Goal: Information Seeking & Learning: Learn about a topic

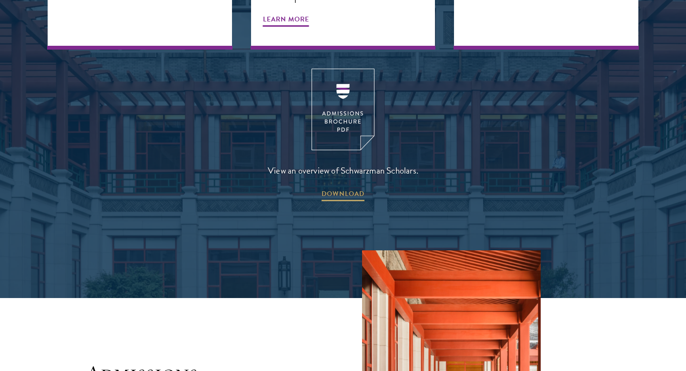
scroll to position [1311, 0]
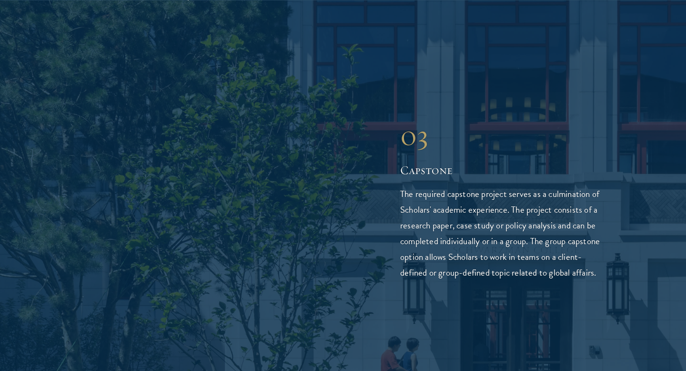
scroll to position [1925, 0]
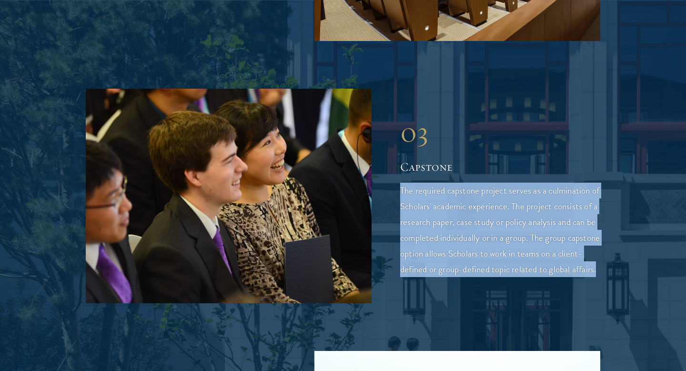
drag, startPoint x: 425, startPoint y: 245, endPoint x: 395, endPoint y: 148, distance: 101.7
click at [395, 148] on div "03 Capstone 03 Capstone The required capstone project serves as a culmination o…" at bounding box center [343, 196] width 515 height 214
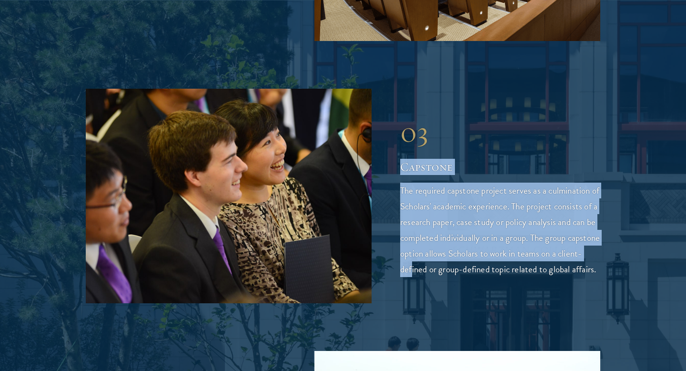
drag, startPoint x: 400, startPoint y: 120, endPoint x: 436, endPoint y: 232, distance: 117.7
click at [436, 232] on div "03 Capstone The required capstone project serves as a culmination of Scholars' …" at bounding box center [500, 196] width 200 height 162
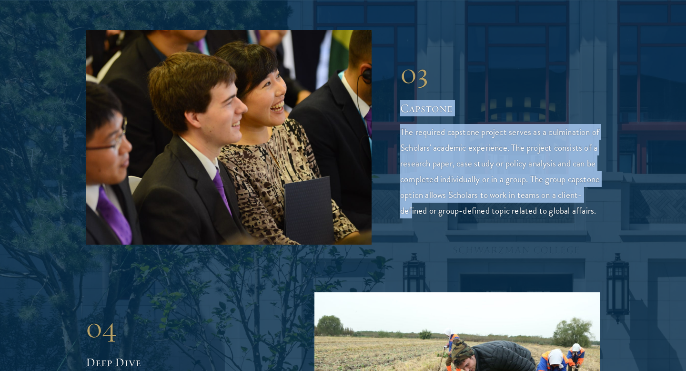
scroll to position [2001, 0]
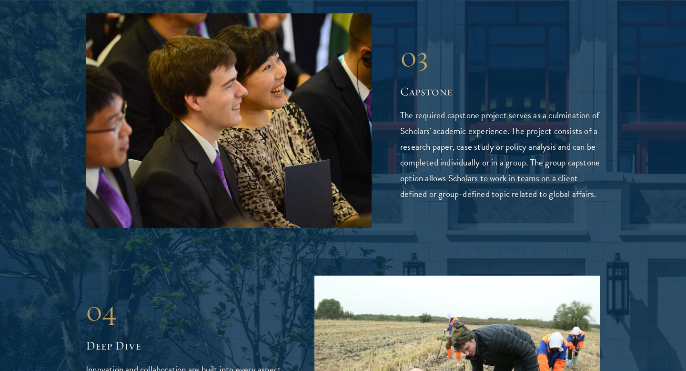
click at [432, 188] on div "03 Capstone 03 Capstone The required capstone project serves as a culmination o…" at bounding box center [343, 120] width 515 height 214
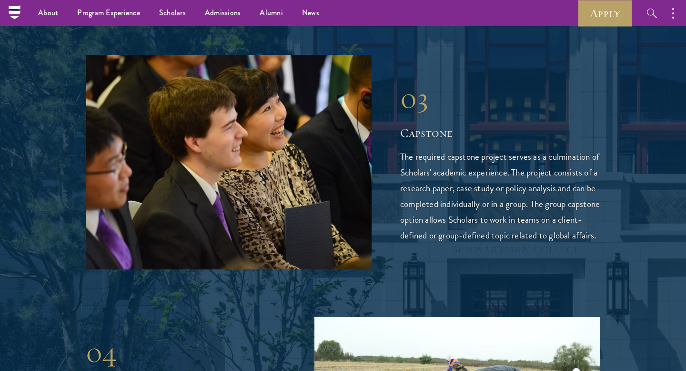
scroll to position [1958, 0]
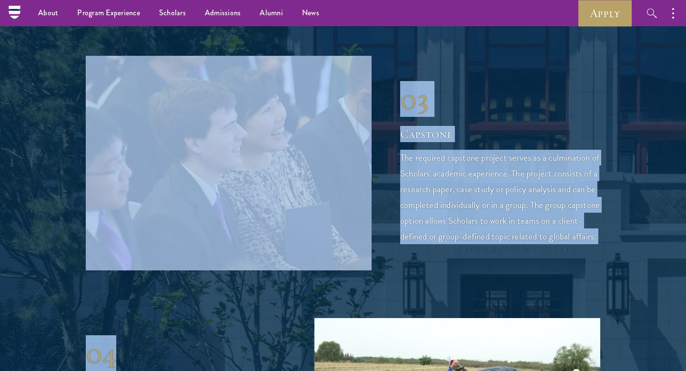
drag, startPoint x: 400, startPoint y: 51, endPoint x: 172, endPoint y: 334, distance: 363.0
click at [172, 334] on div "01 Core Curriculum 01 Core Curriculum The core curriculum equips Scholars with …" at bounding box center [343, 163] width 515 height 1263
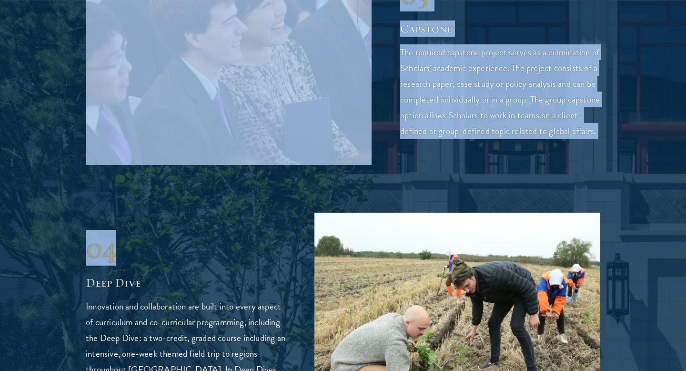
scroll to position [2091, 0]
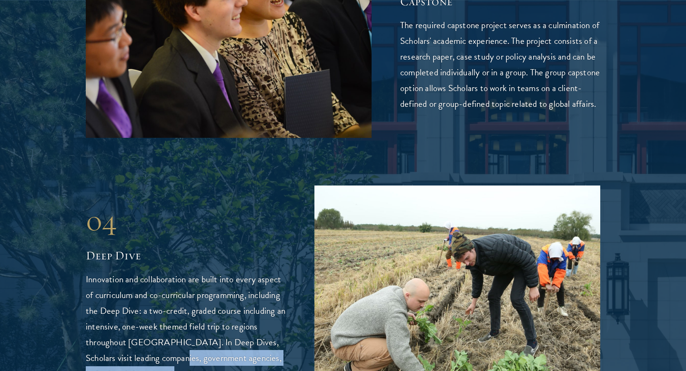
click at [162, 331] on p "Innovation and collaboration are built into every aspect of curriculum and co-c…" at bounding box center [186, 326] width 200 height 110
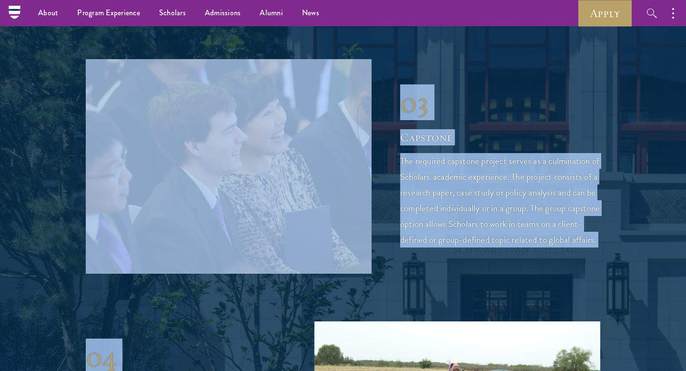
scroll to position [1936, 0]
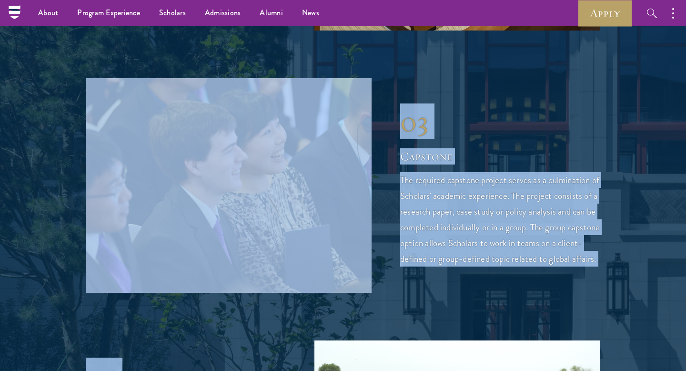
drag, startPoint x: 160, startPoint y: 336, endPoint x: 396, endPoint y: 89, distance: 342.4
click at [396, 89] on div "01 Core Curriculum 01 Core Curriculum The core curriculum equips Scholars with …" at bounding box center [343, 185] width 515 height 1263
copy div "03 Capstone The required capstone project serves as a culmination of Scholars' …"
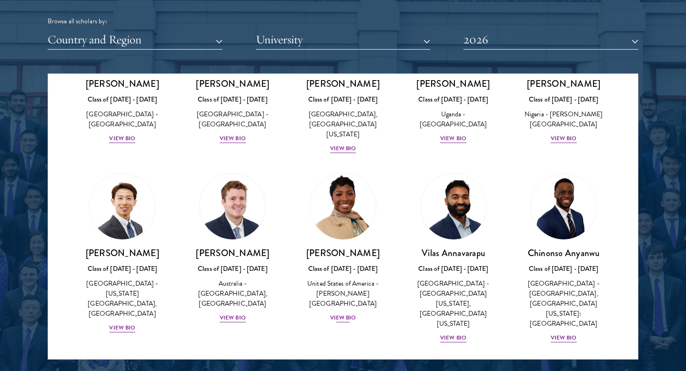
scroll to position [301, 0]
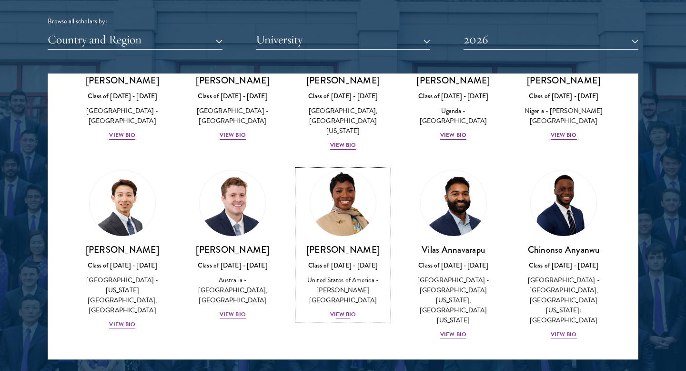
click at [339, 310] on div "View Bio" at bounding box center [343, 314] width 26 height 9
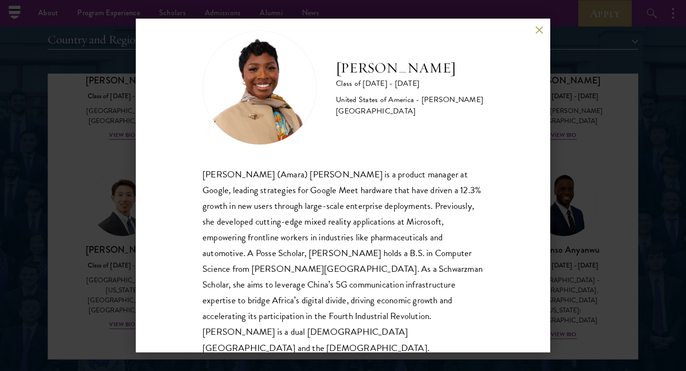
scroll to position [1188, 0]
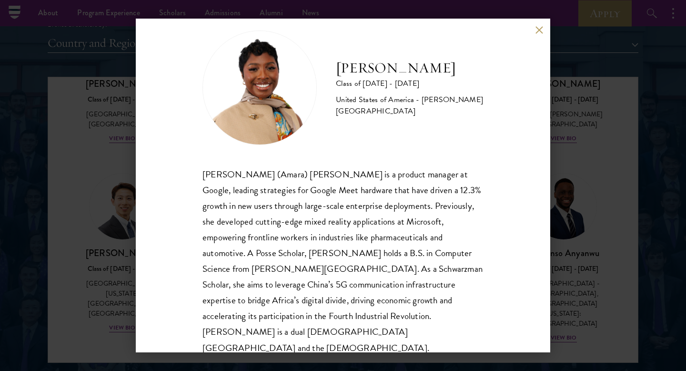
click at [567, 246] on div "[PERSON_NAME] Class of [DATE] - [DATE] [GEOGRAPHIC_DATA] - [PERSON_NAME][GEOGRA…" at bounding box center [343, 185] width 686 height 371
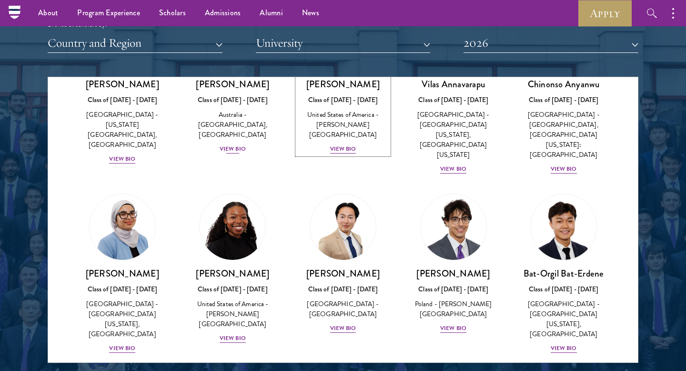
scroll to position [480, 0]
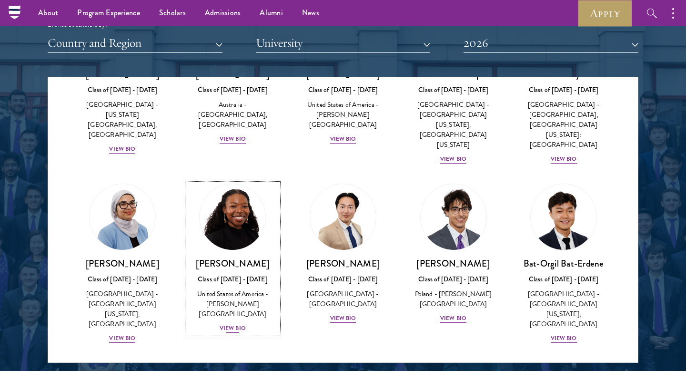
click at [229, 324] on div "View Bio" at bounding box center [233, 328] width 26 height 9
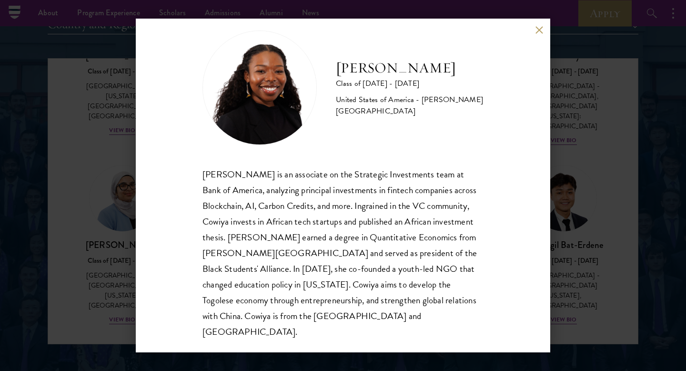
scroll to position [1195, 0]
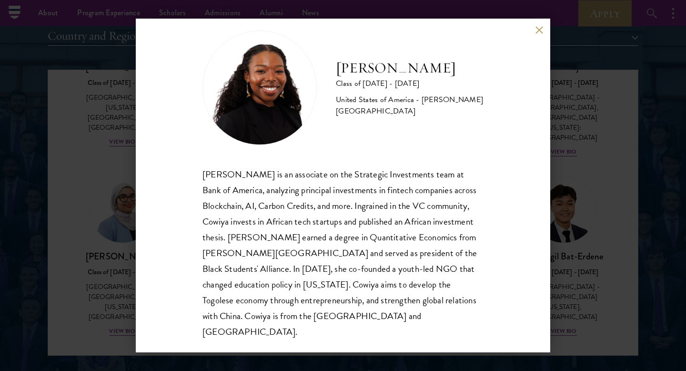
click at [110, 280] on div "[PERSON_NAME] Class of [DATE] - [DATE] [GEOGRAPHIC_DATA] - [PERSON_NAME][GEOGRA…" at bounding box center [343, 185] width 686 height 371
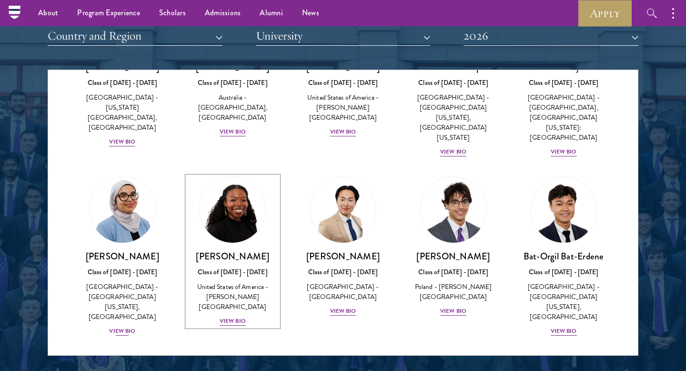
scroll to position [423, 0]
